Goal: Transaction & Acquisition: Book appointment/travel/reservation

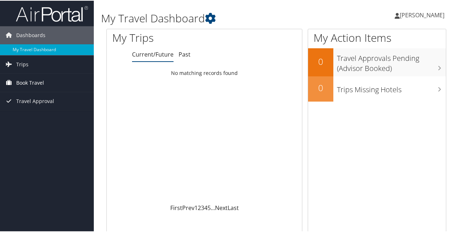
click at [47, 83] on link "Book Travel" at bounding box center [47, 82] width 94 height 18
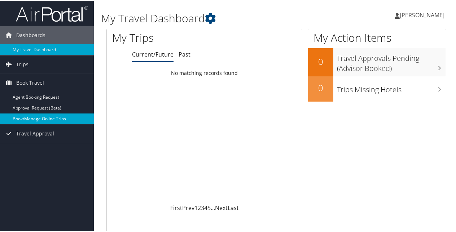
click at [54, 117] on link "Book/Manage Online Trips" at bounding box center [47, 118] width 94 height 11
